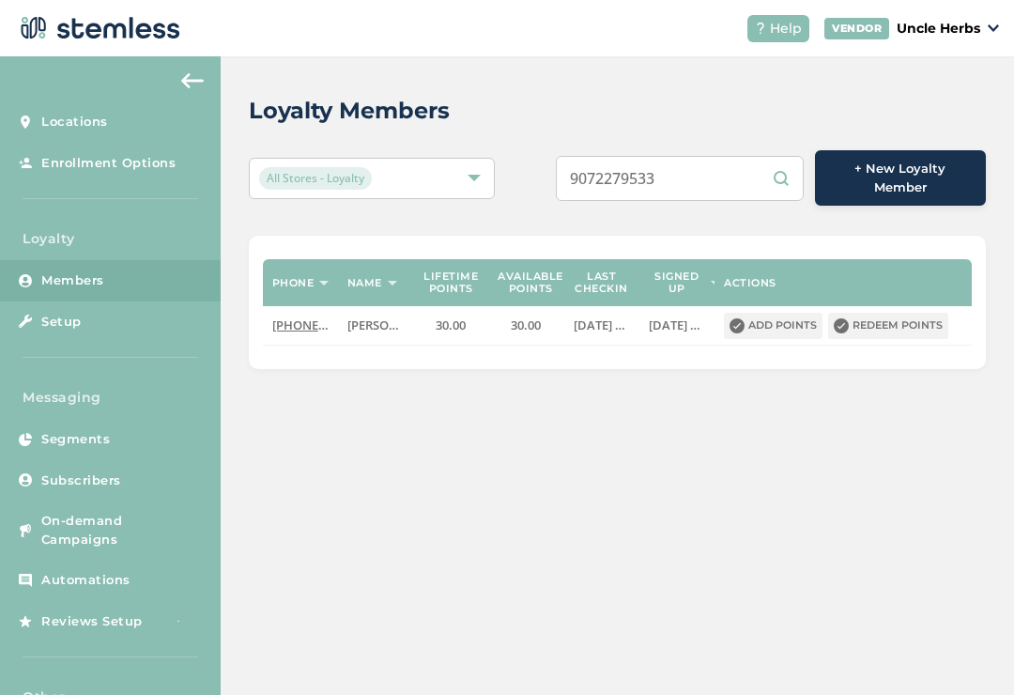
click at [646, 162] on input "9072279533" at bounding box center [680, 178] width 248 height 45
click at [649, 158] on input "9072279533" at bounding box center [680, 178] width 248 height 45
click at [660, 178] on input "9072279533" at bounding box center [680, 178] width 248 height 45
click at [538, 80] on div "Loyalty Members All Stores - Loyalty 9072279533 + New Loyalty Member Phone Name…" at bounding box center [617, 231] width 793 height 350
click at [710, 168] on input "9072279533" at bounding box center [680, 178] width 248 height 45
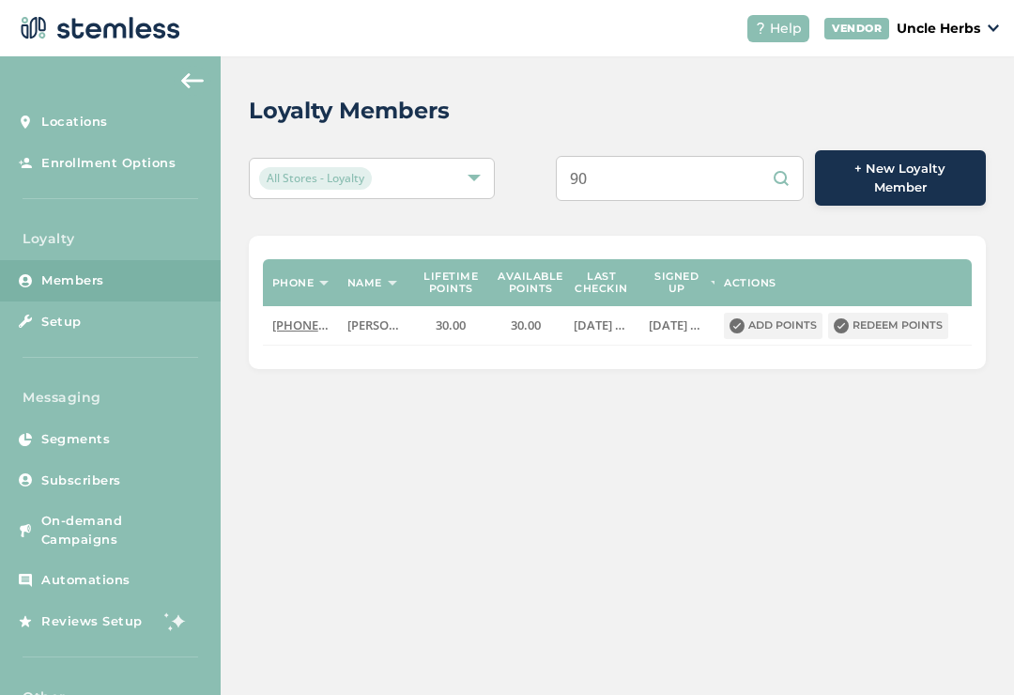
type input "9"
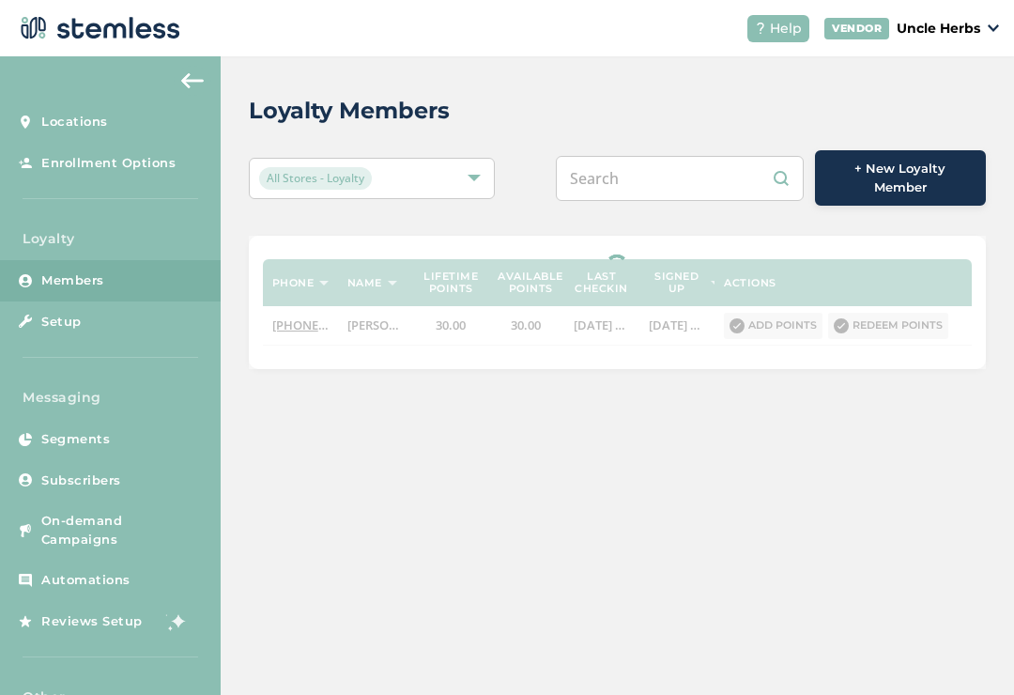
click at [657, 157] on input "text" at bounding box center [680, 178] width 248 height 45
paste input "9072279533"
type input "9072279533"
click at [538, 112] on div "Loyalty Members" at bounding box center [610, 111] width 722 height 34
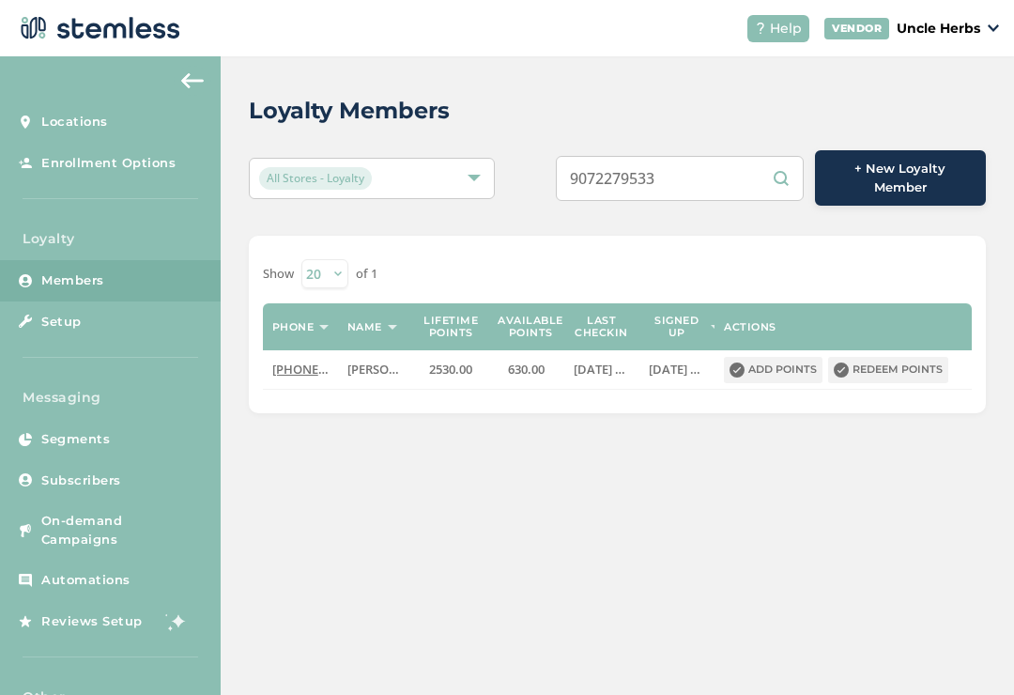
click at [881, 362] on button "Redeem points" at bounding box center [888, 370] width 120 height 26
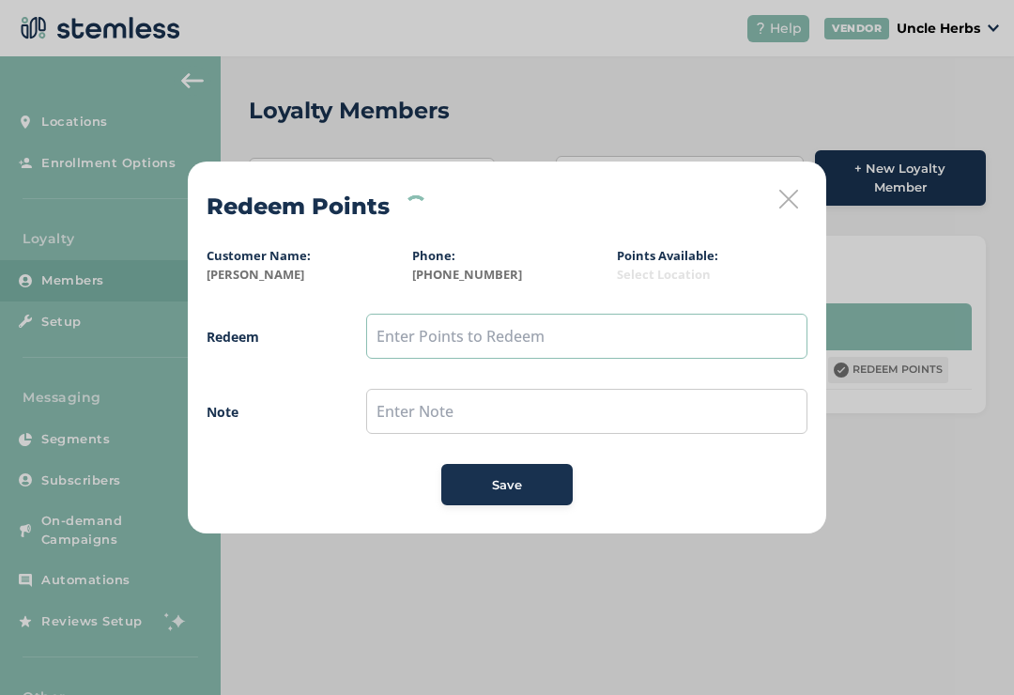
click at [531, 332] on input "text" at bounding box center [586, 336] width 441 height 45
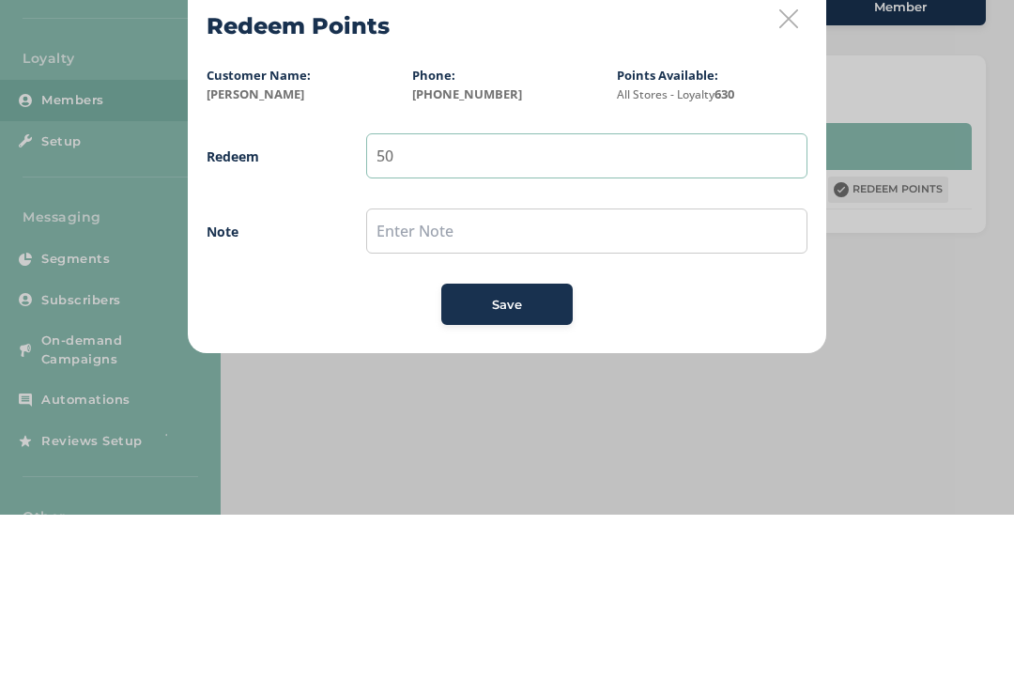
type input "5"
click at [787, 190] on icon at bounding box center [788, 199] width 19 height 19
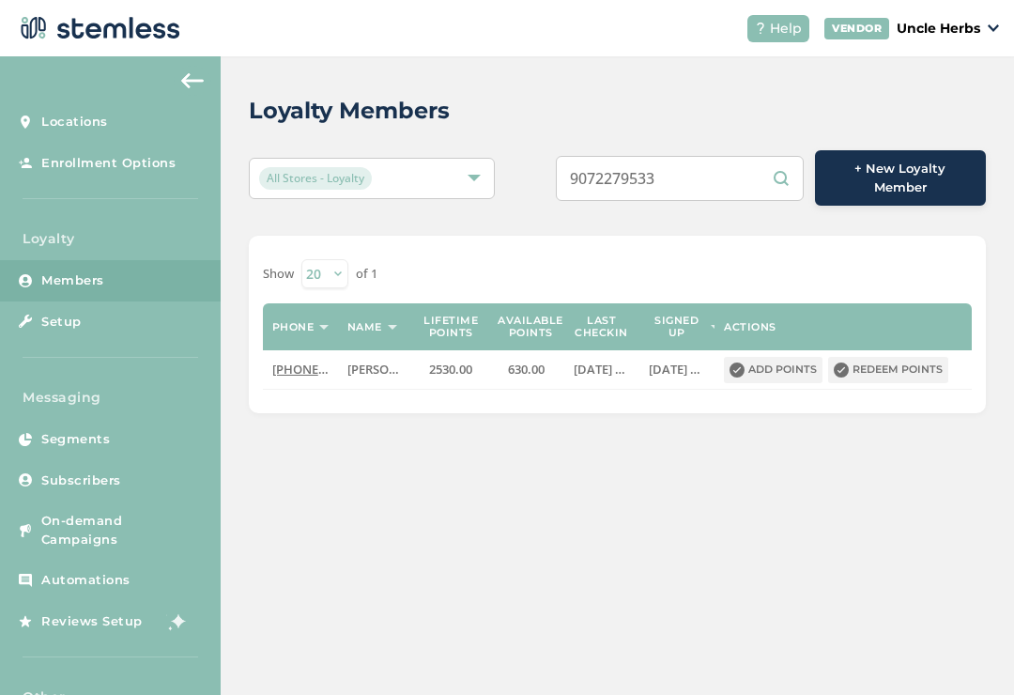
click at [903, 357] on button "Redeem points" at bounding box center [888, 370] width 120 height 26
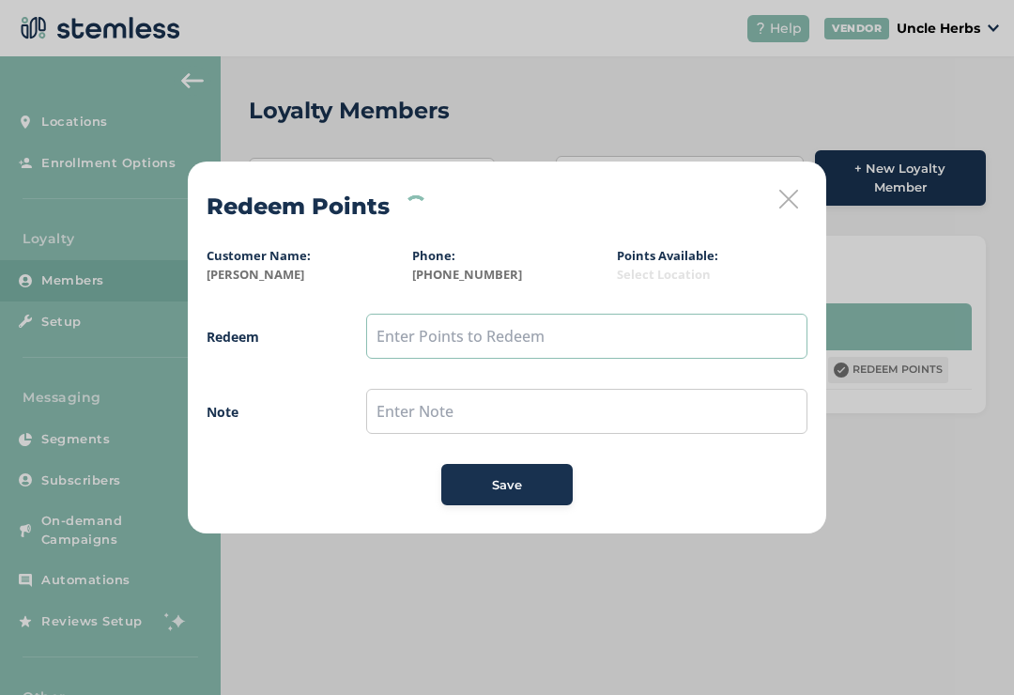
click at [508, 320] on input "text" at bounding box center [586, 336] width 441 height 45
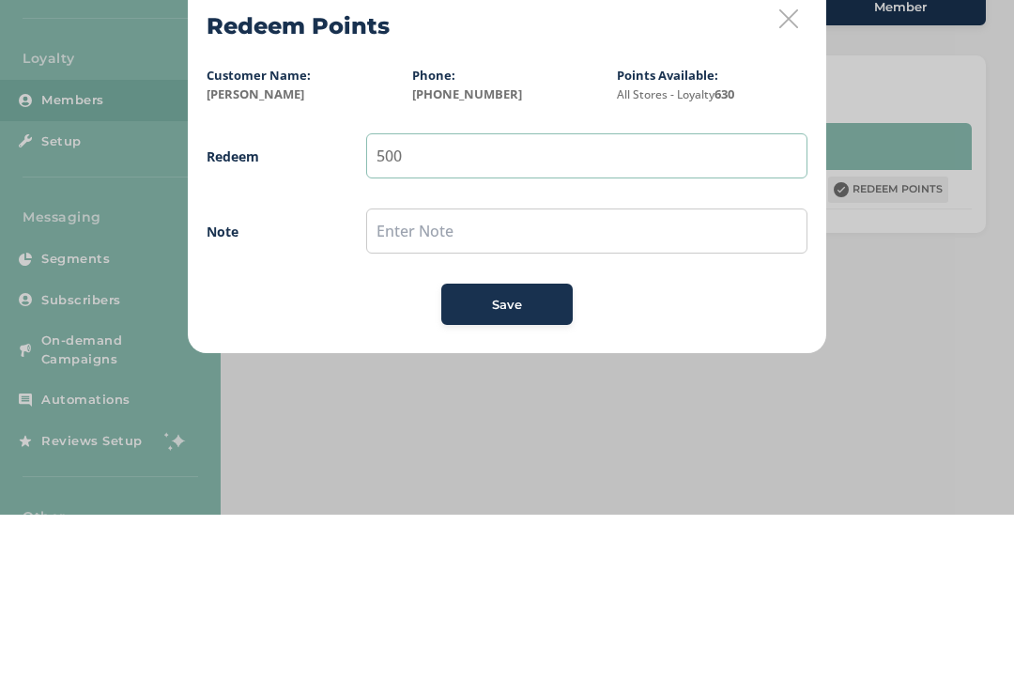
type input "500"
click at [569, 389] on input "text" at bounding box center [586, 411] width 441 height 45
type input "7"
type input "Use up points"
click at [544, 464] on button "Save" at bounding box center [506, 484] width 131 height 41
